Goal: Navigation & Orientation: Find specific page/section

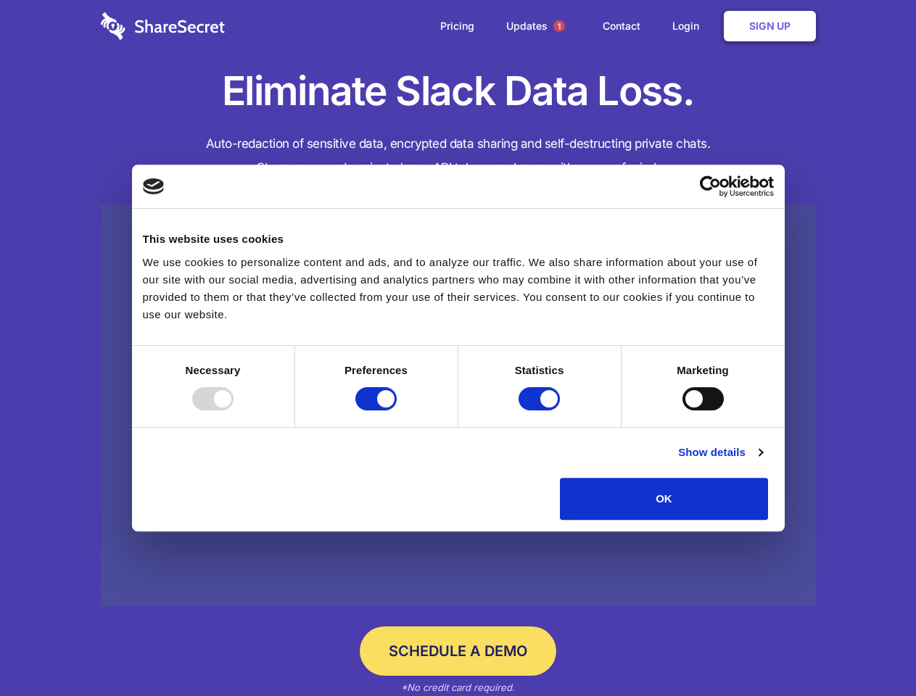
click at [233, 410] on div at bounding box center [212, 398] width 41 height 23
click at [397, 410] on input "Preferences" at bounding box center [375, 398] width 41 height 23
checkbox input "false"
click at [541, 410] on input "Statistics" at bounding box center [538, 398] width 41 height 23
checkbox input "false"
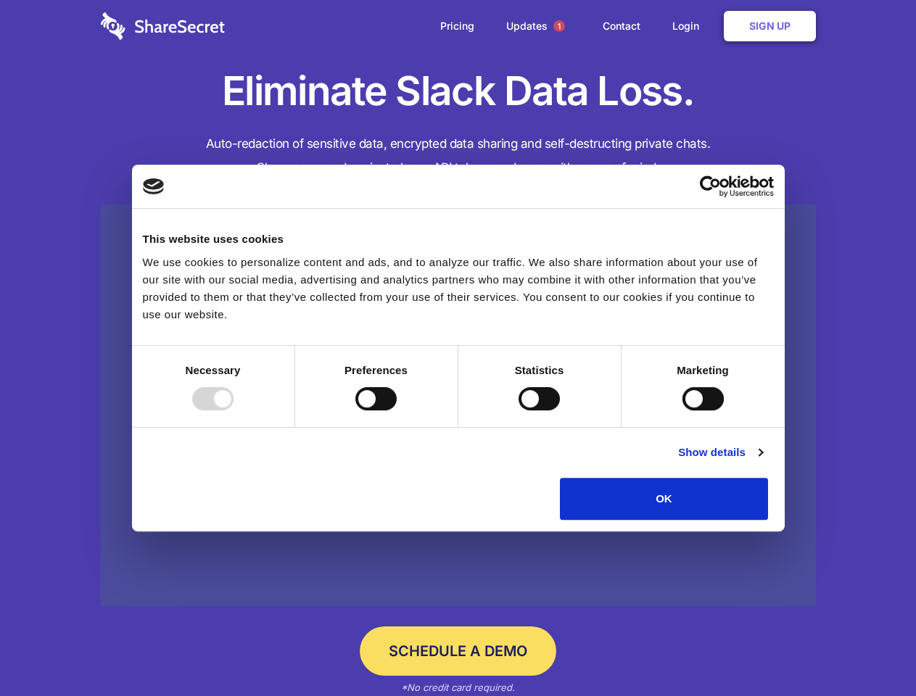
click at [682, 410] on input "Marketing" at bounding box center [702, 398] width 41 height 23
checkbox input "true"
click at [762, 461] on link "Show details" at bounding box center [720, 452] width 84 height 17
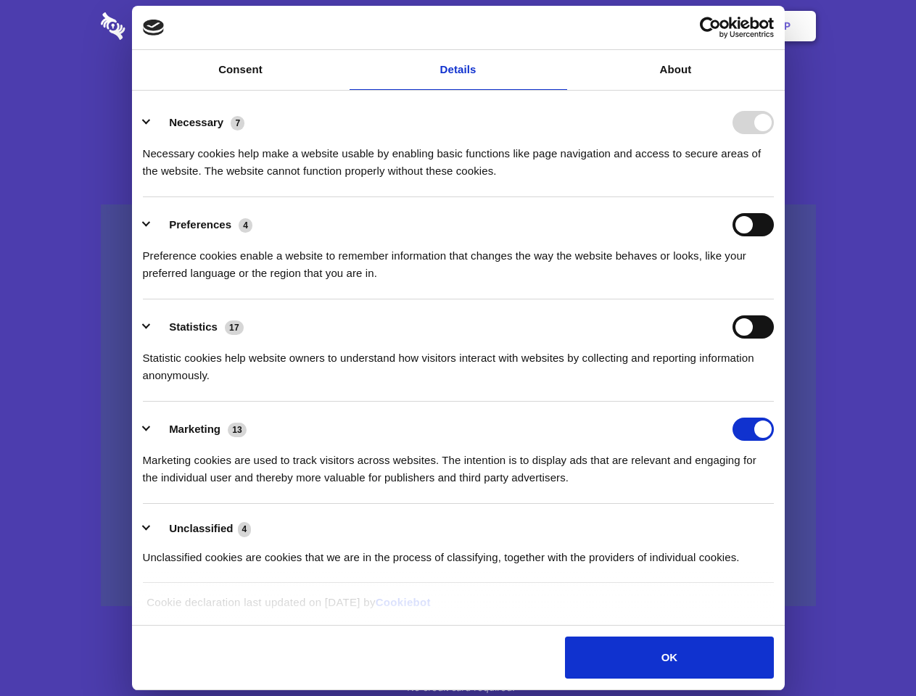
click at [774, 384] on div "Statistic cookies help website owners to understand how visitors interact with …" at bounding box center [458, 362] width 631 height 46
click at [558, 26] on span "1" at bounding box center [559, 26] width 12 height 12
